Goal: Information Seeking & Learning: Learn about a topic

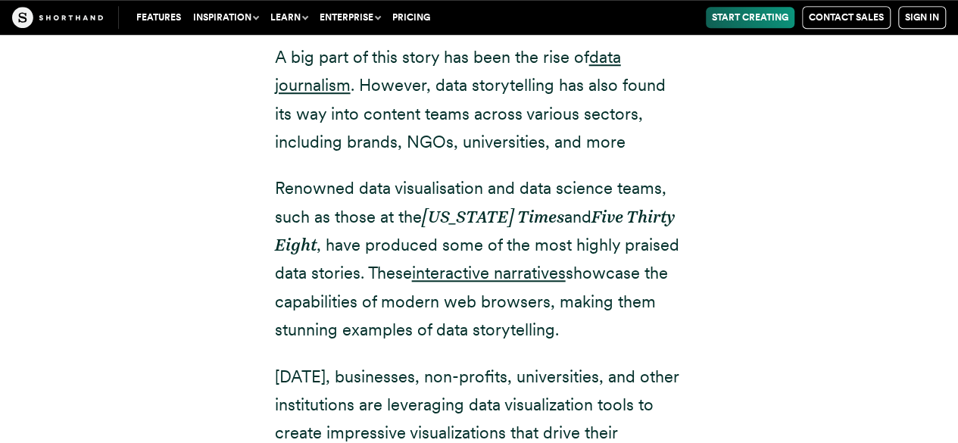
scroll to position [530, 0]
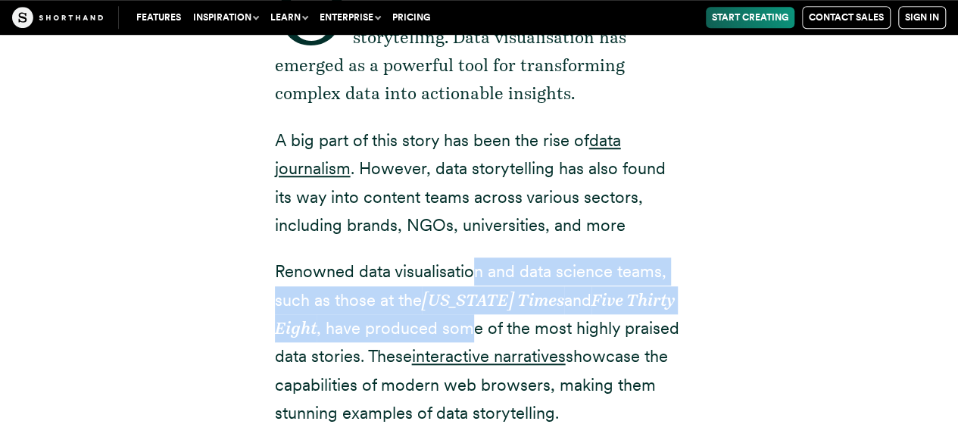
drag, startPoint x: 476, startPoint y: 270, endPoint x: 465, endPoint y: 342, distance: 72.0
click at [465, 342] on p "Renowned data visualisation and data science teams, such as those at the New Yo…" at bounding box center [479, 343] width 409 height 170
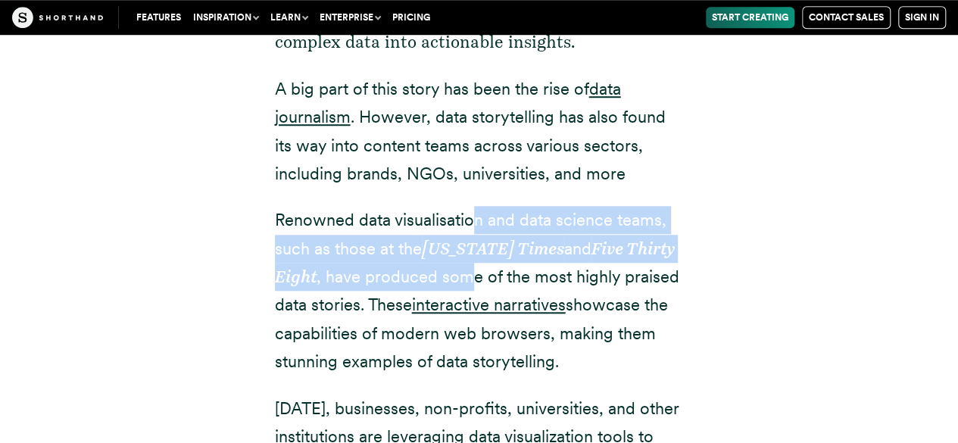
scroll to position [606, 0]
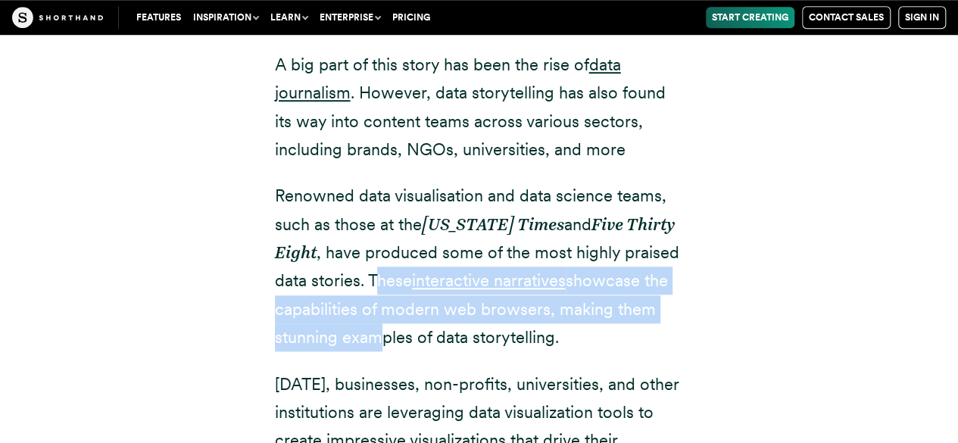
drag, startPoint x: 376, startPoint y: 287, endPoint x: 370, endPoint y: 324, distance: 37.6
click at [370, 324] on p "Renowned data visualisation and data science teams, such as those at the New Yo…" at bounding box center [479, 267] width 409 height 170
click at [491, 322] on p "Renowned data visualisation and data science teams, such as those at the New Yo…" at bounding box center [479, 267] width 409 height 170
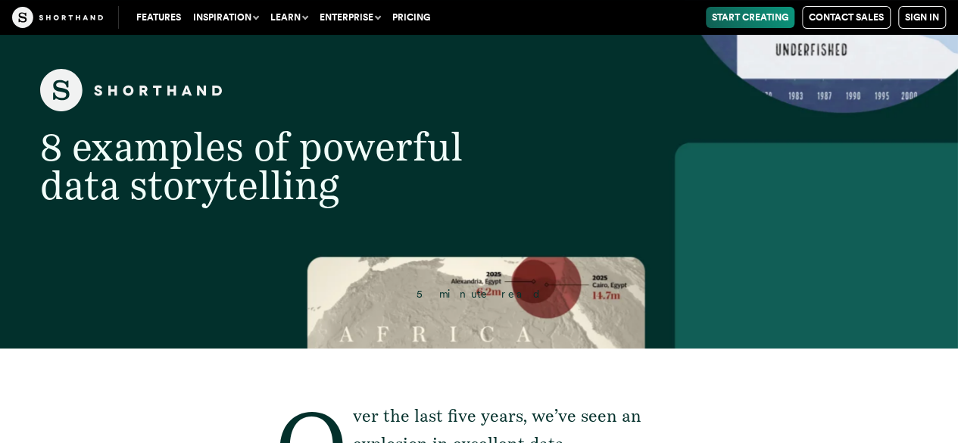
scroll to position [83, 0]
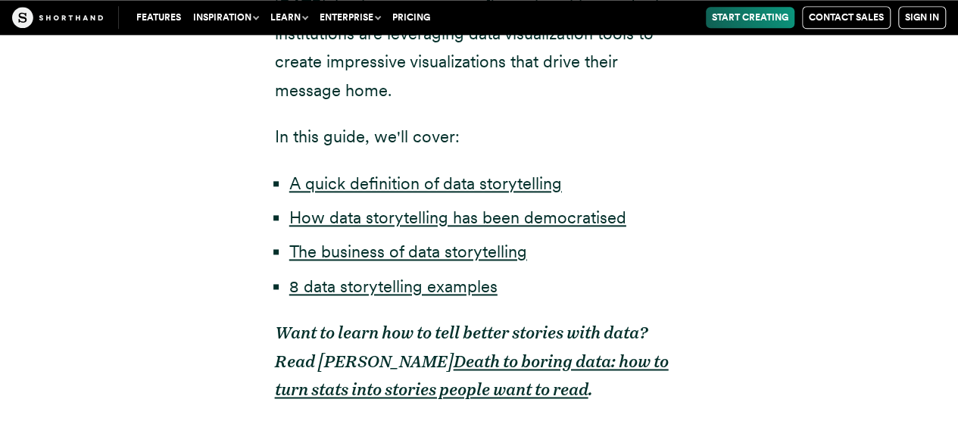
scroll to position [1061, 0]
